Goal: Task Accomplishment & Management: Manage account settings

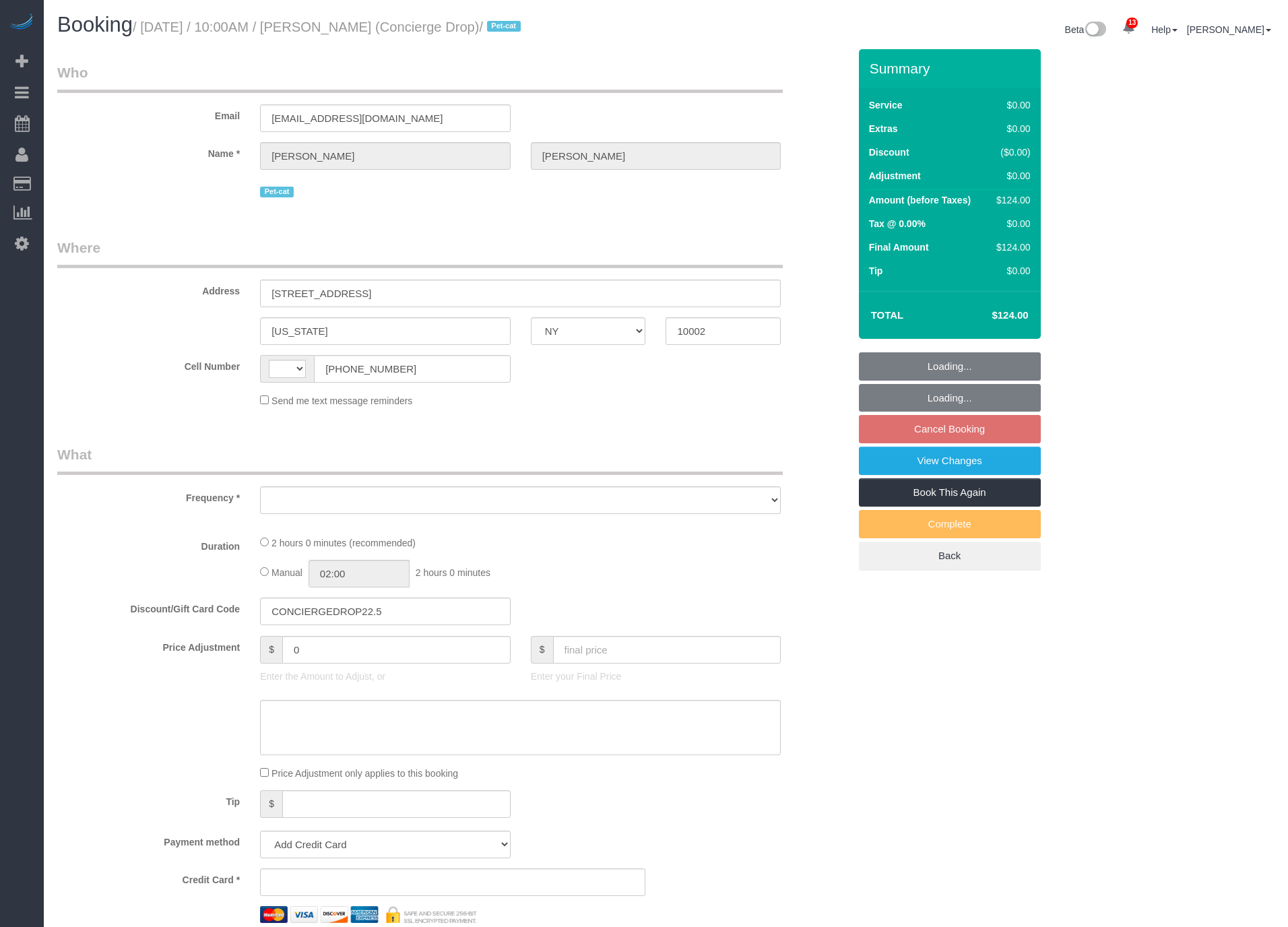
select select "NY"
select select "string:[GEOGRAPHIC_DATA]"
select select "object:731"
select select "1"
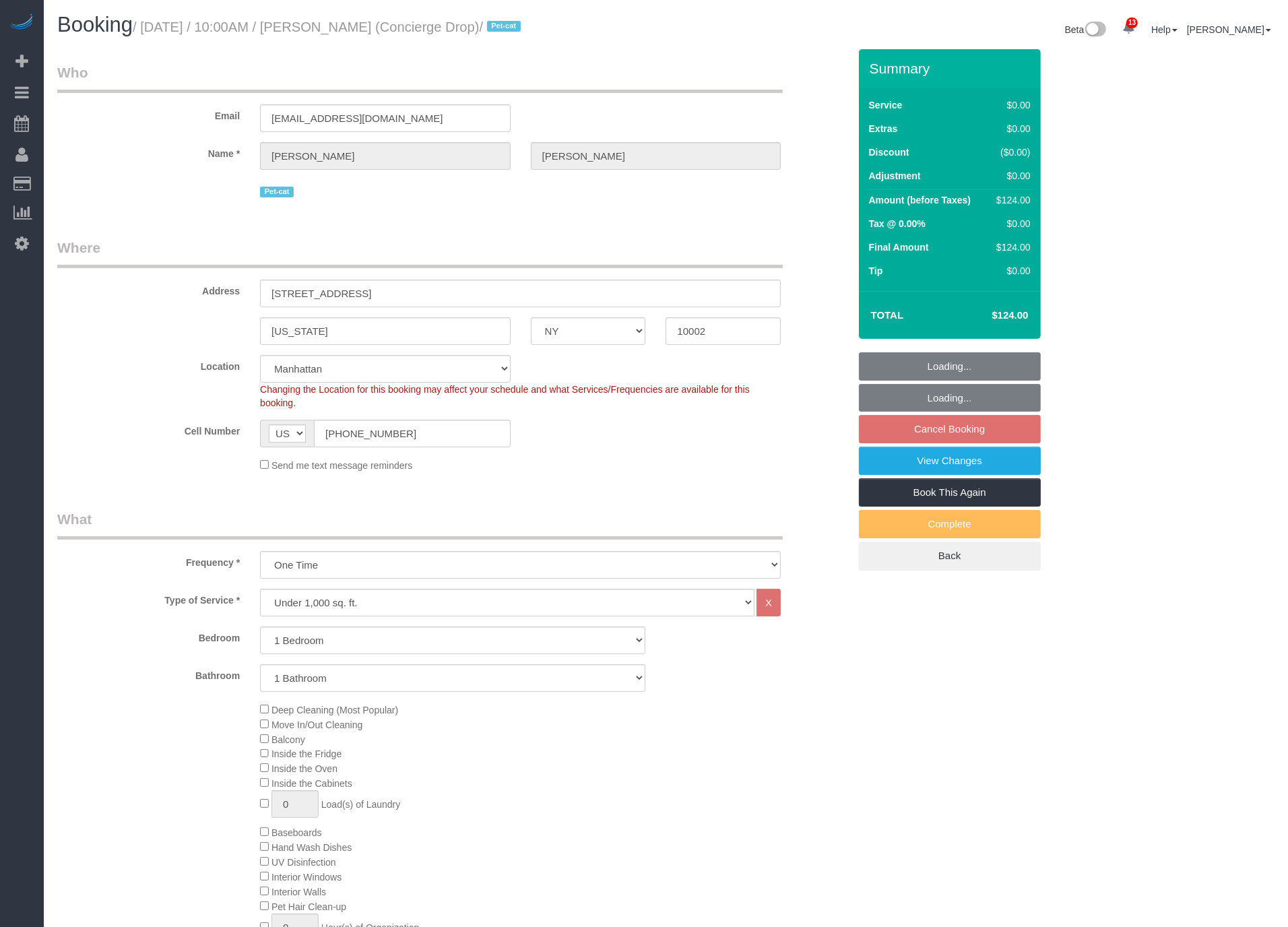
select select "string:stripe-pm_1RaQn24VGloSiKo7zeOF73Wj"
select select "spot3"
select select "object:1026"
select select "number:89"
select select "number:90"
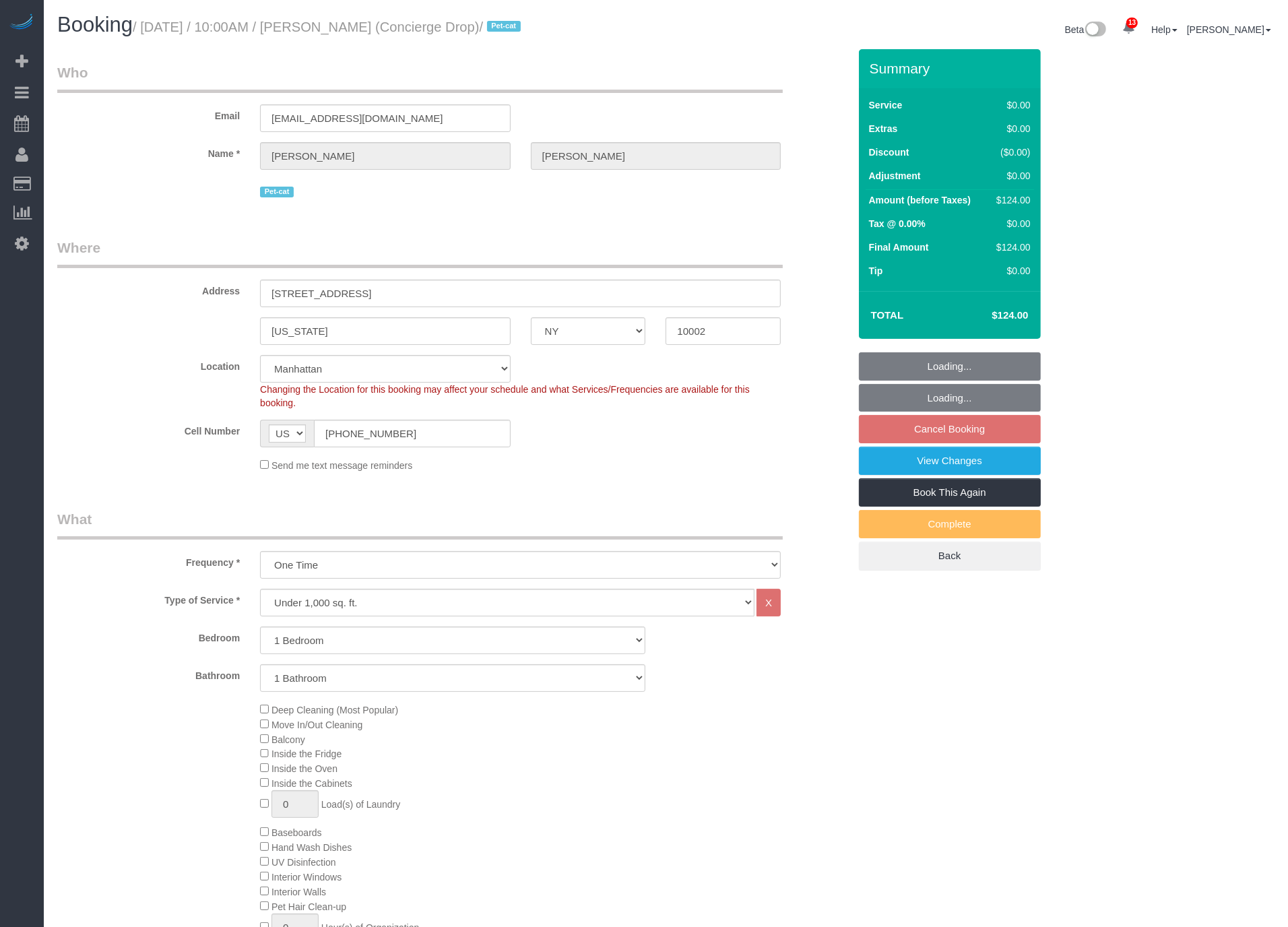
select select "number:15"
select select "number:6"
select select "1"
